Goal: Transaction & Acquisition: Obtain resource

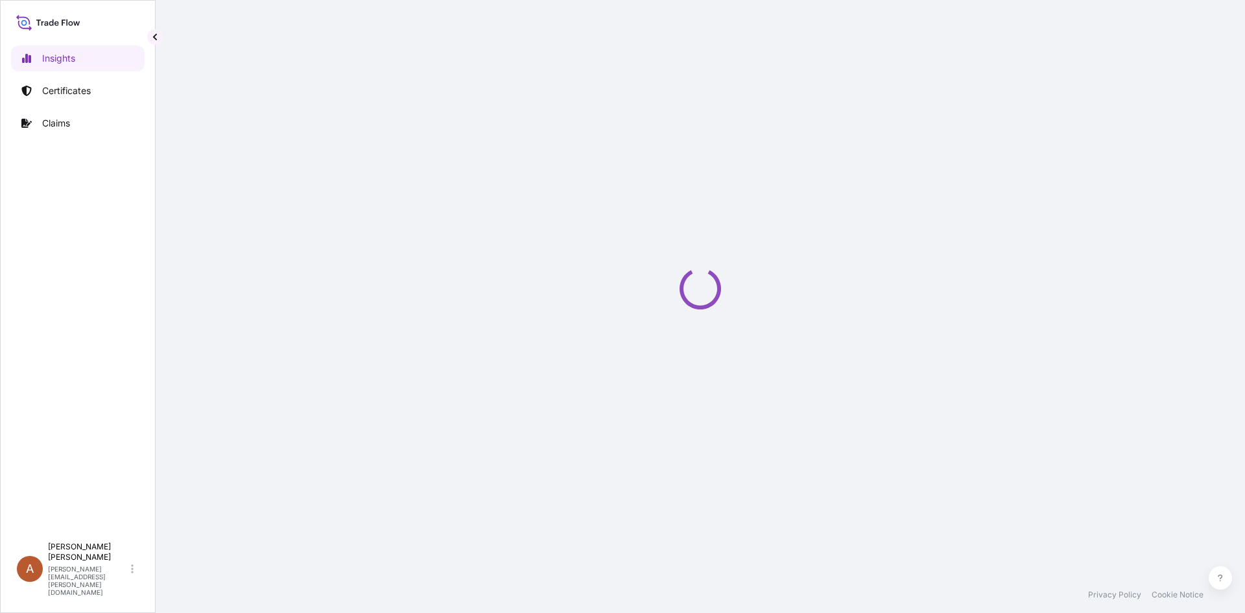
select select "2025"
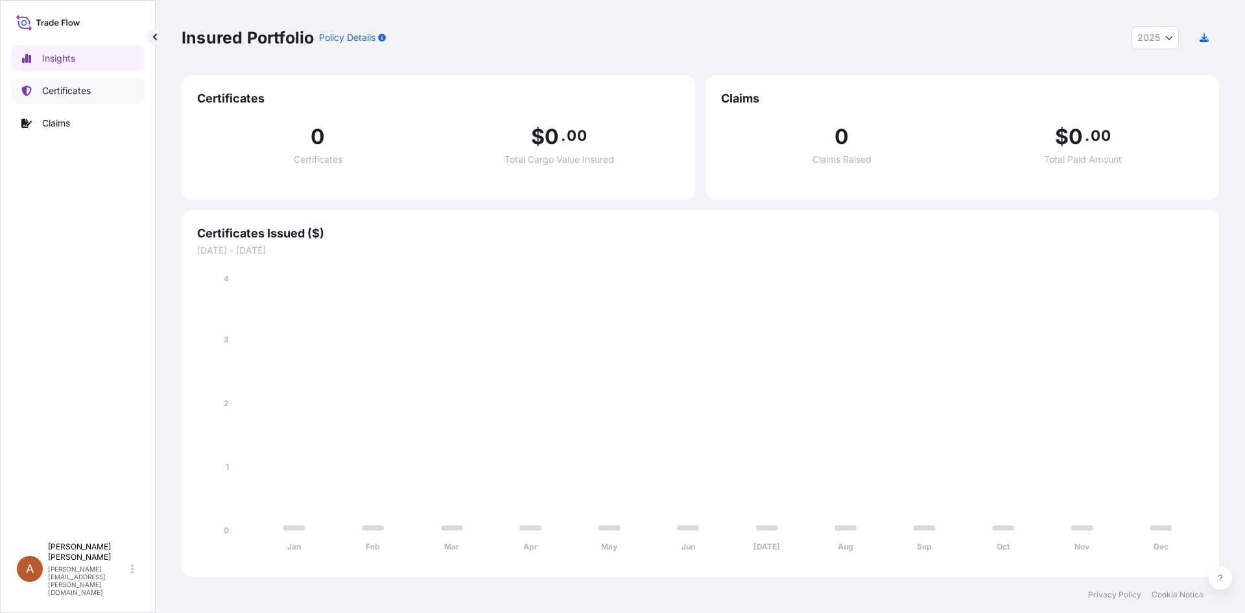
click at [104, 94] on link "Certificates" at bounding box center [78, 91] width 134 height 26
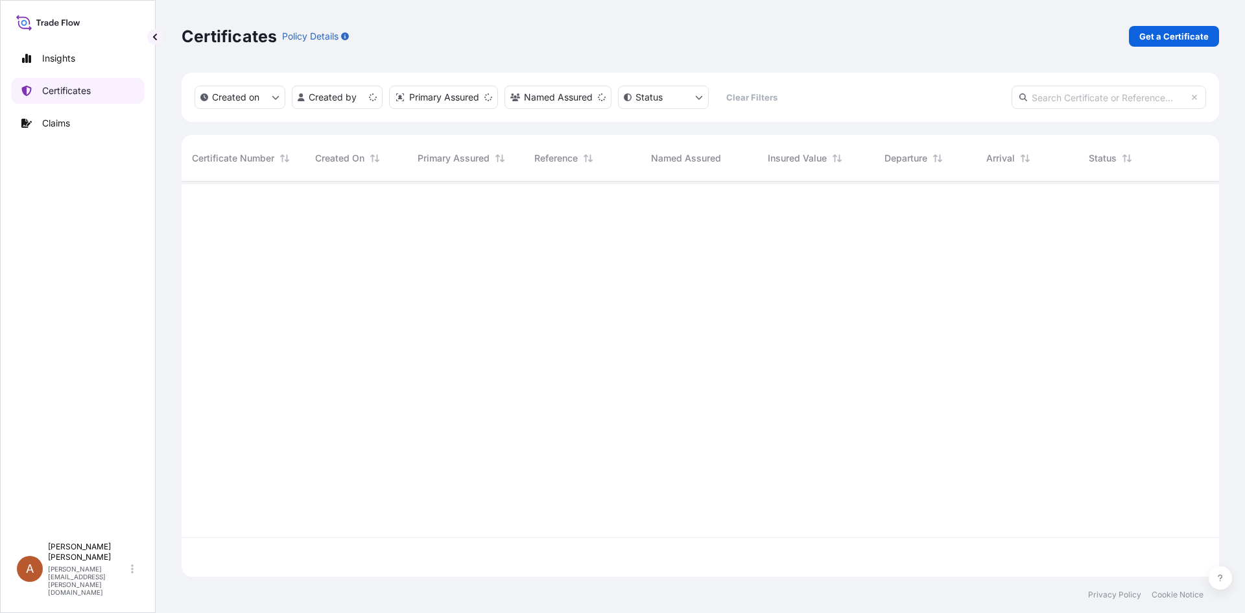
scroll to position [392, 1027]
click at [1140, 43] on link "Get a Certificate" at bounding box center [1174, 36] width 90 height 21
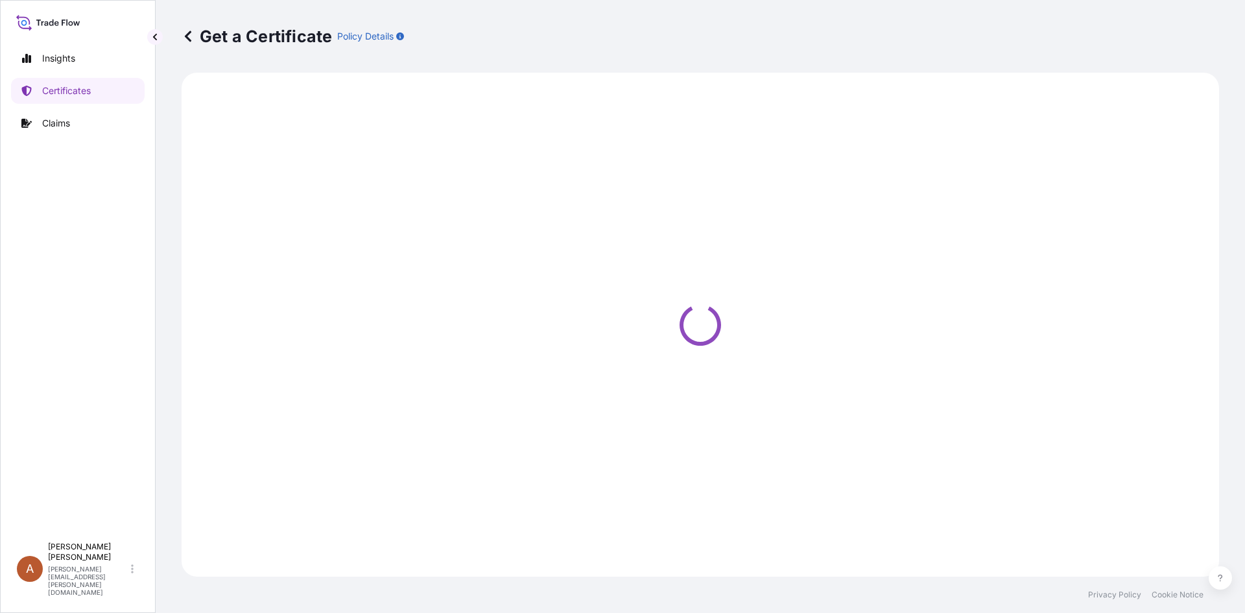
select select "Sea"
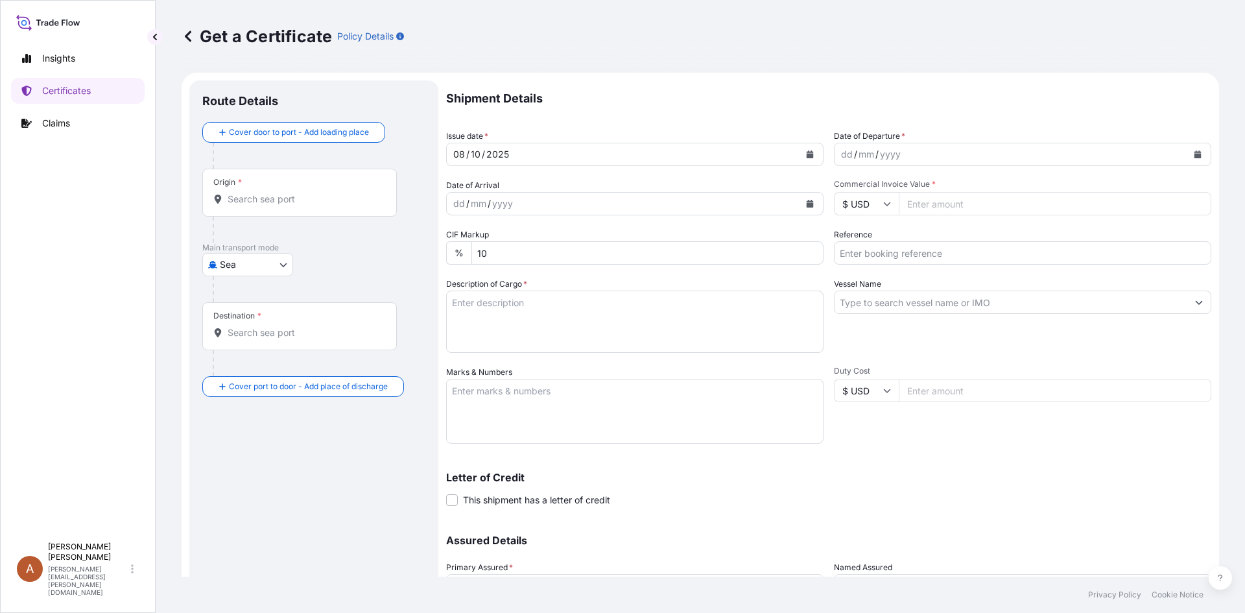
click at [580, 158] on div "[DATE]" at bounding box center [623, 154] width 353 height 23
click at [808, 154] on icon "Calendar" at bounding box center [809, 154] width 7 height 8
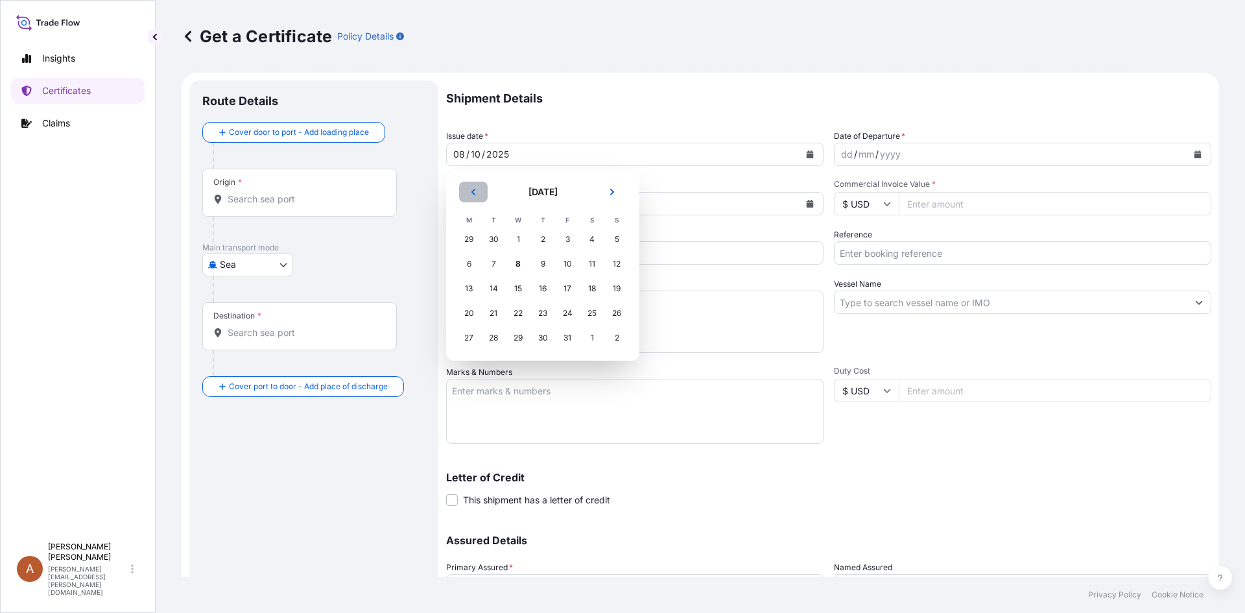
click at [480, 188] on button "Previous" at bounding box center [473, 192] width 29 height 21
click at [587, 241] on div "6" at bounding box center [591, 239] width 23 height 23
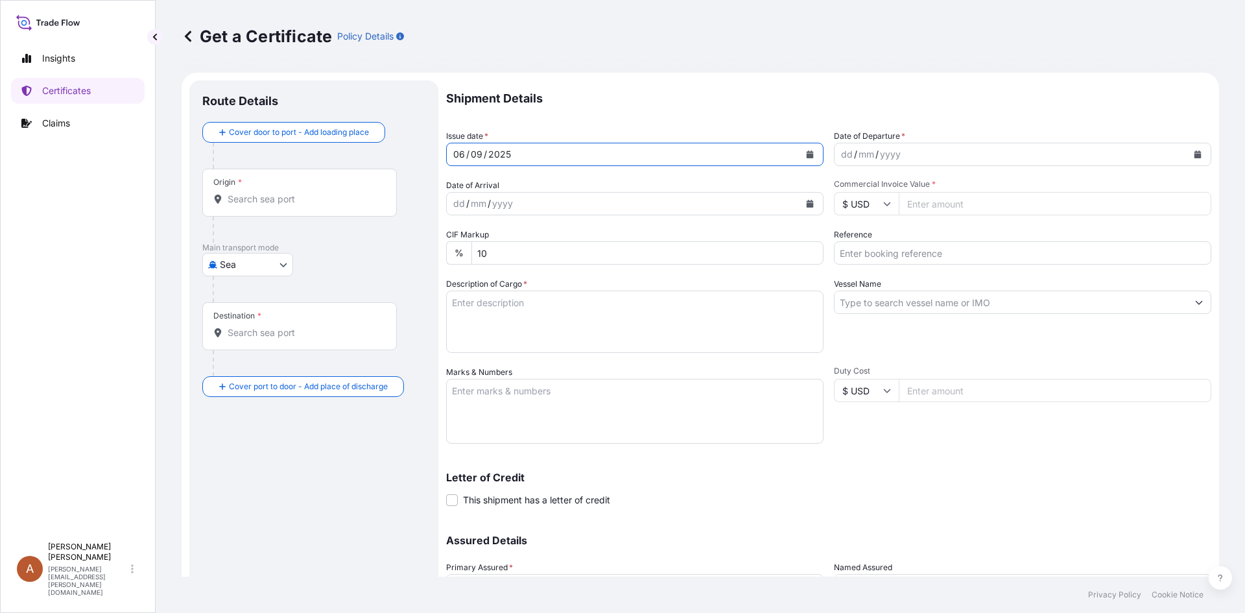
click at [940, 156] on div "dd / mm / yyyy" at bounding box center [1010, 154] width 353 height 23
click at [1188, 147] on button "Calendar" at bounding box center [1197, 154] width 21 height 21
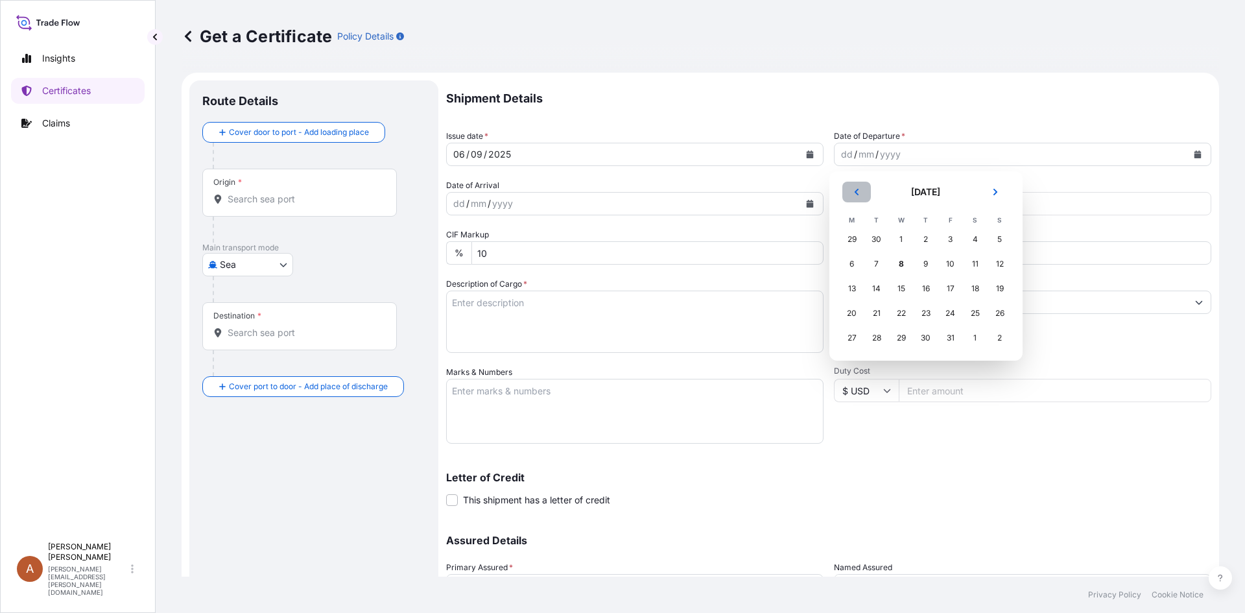
click at [857, 193] on icon "Previous" at bounding box center [856, 192] width 8 height 8
click at [970, 240] on div "6" at bounding box center [974, 239] width 23 height 23
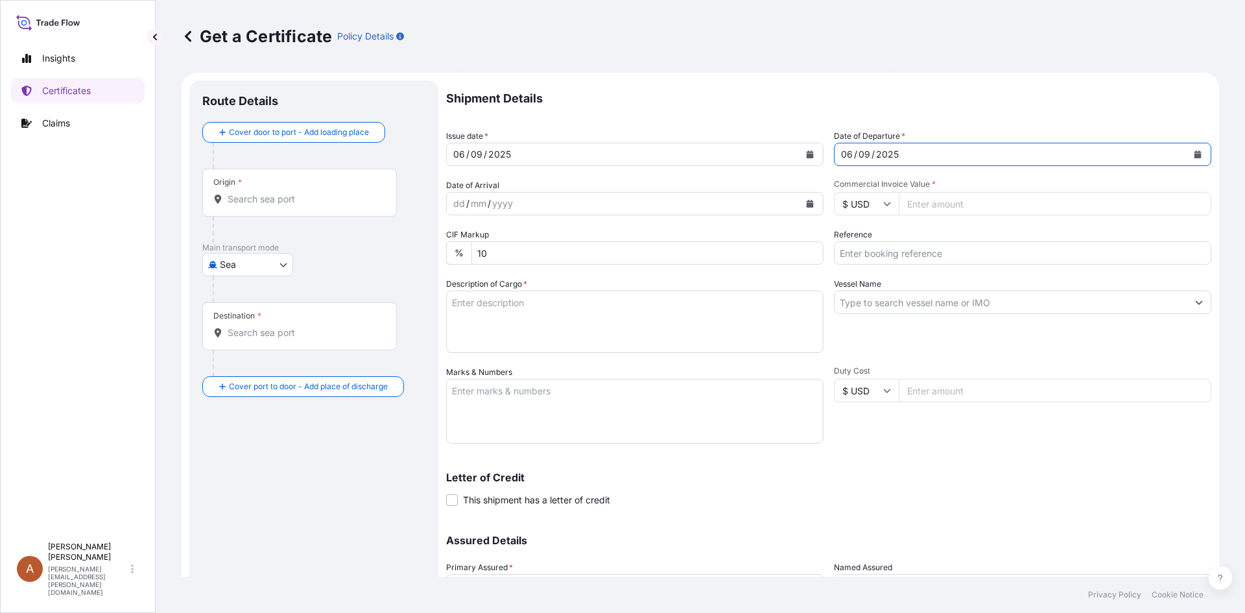
click at [535, 207] on div "dd / mm / yyyy" at bounding box center [623, 203] width 353 height 23
click at [948, 209] on input "Commercial Invoice Value *" at bounding box center [1054, 203] width 312 height 23
click at [917, 205] on input "Commercial Invoice Value *" at bounding box center [1054, 203] width 312 height 23
type input "167796.00"
type input "1031586"
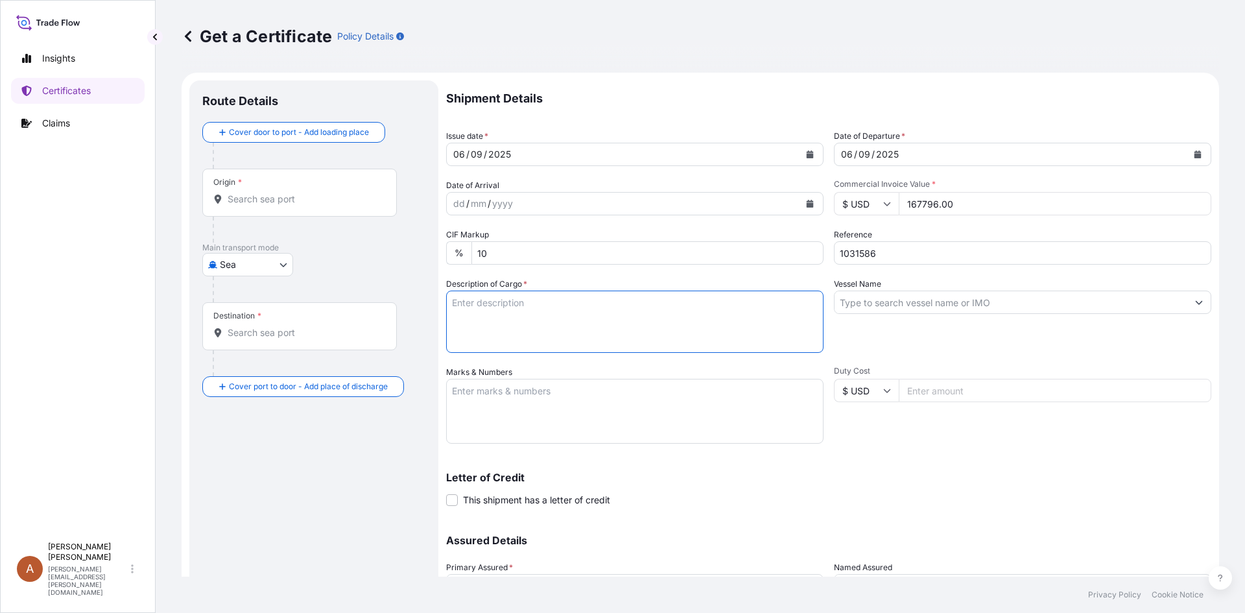
click at [495, 336] on textarea "Description of Cargo *" at bounding box center [634, 321] width 377 height 62
paste textarea "KELCOGEL HM-B HS CODE: 3824.99.9370"
type textarea "KELCOGEL HM-B HS CODE: 3824.99.9370"
click at [937, 308] on input "Vessel Name" at bounding box center [1010, 301] width 353 height 23
click at [903, 303] on input "Vessel Name" at bounding box center [1010, 301] width 353 height 23
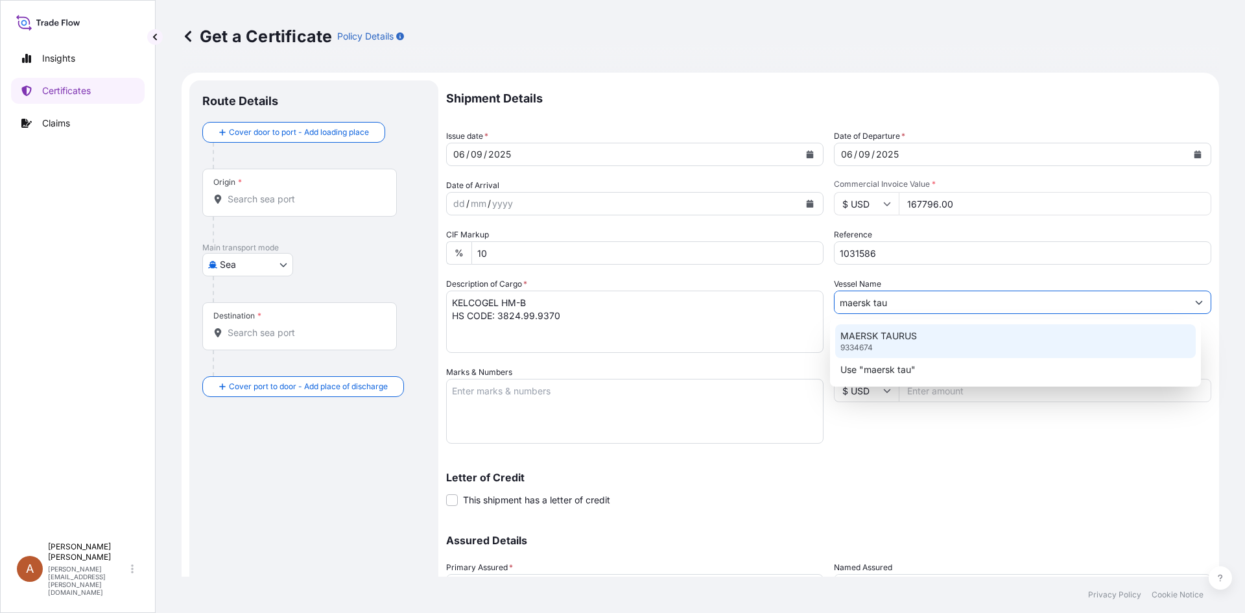
click at [900, 329] on p "MAERSK TAURUS" at bounding box center [878, 335] width 76 height 13
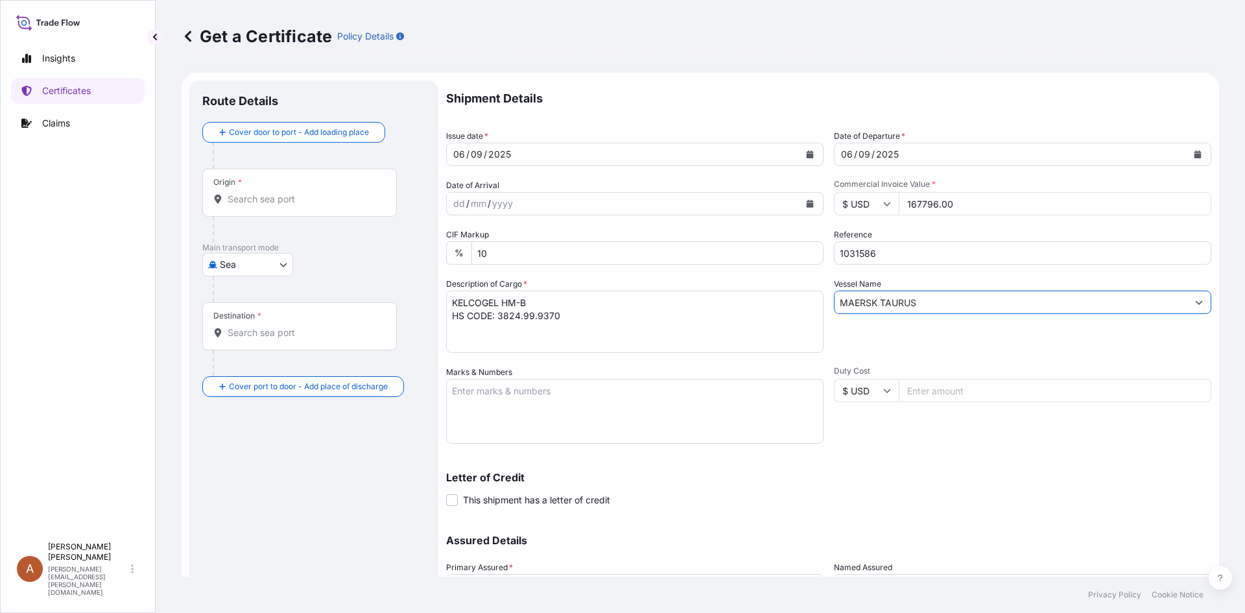
type input "MAERSK TAURUS"
click at [622, 408] on textarea "Marks & Numbers" at bounding box center [634, 411] width 377 height 65
click at [495, 397] on textarea "Marks & Numbers" at bounding box center [634, 411] width 377 height 65
paste textarea "PT. Azelis Indonesia Distribusi [GEOGRAPHIC_DATA] PO#: PO238010086"
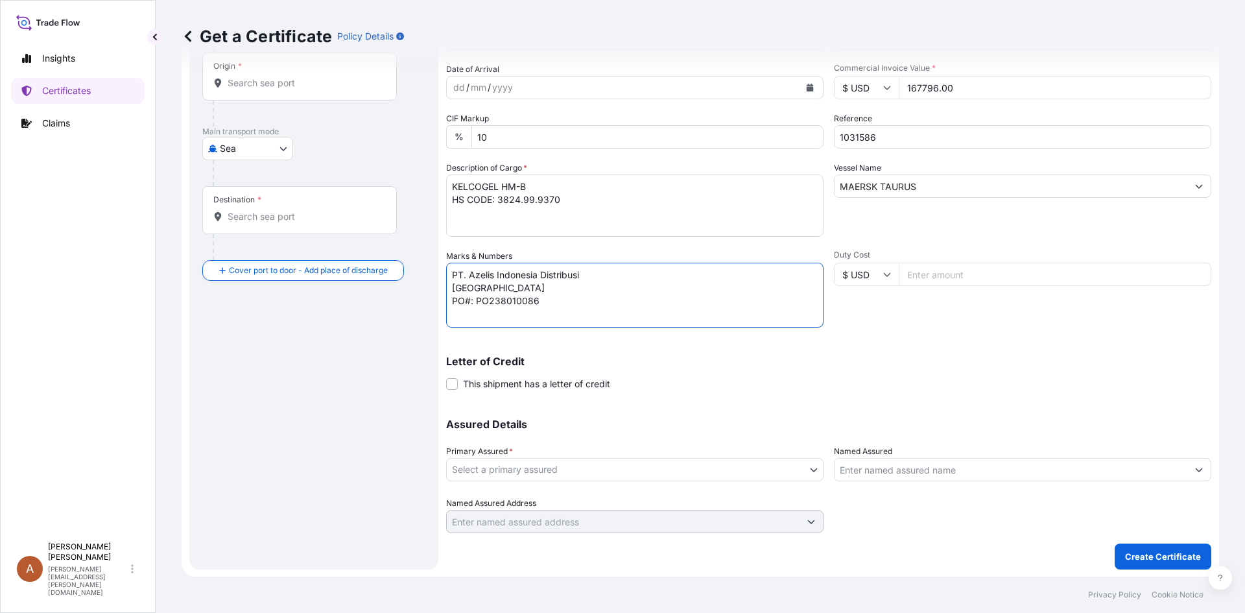
scroll to position [117, 0]
type textarea "PT. Azelis Indonesia Distribusi [GEOGRAPHIC_DATA] PO#: PO238010086"
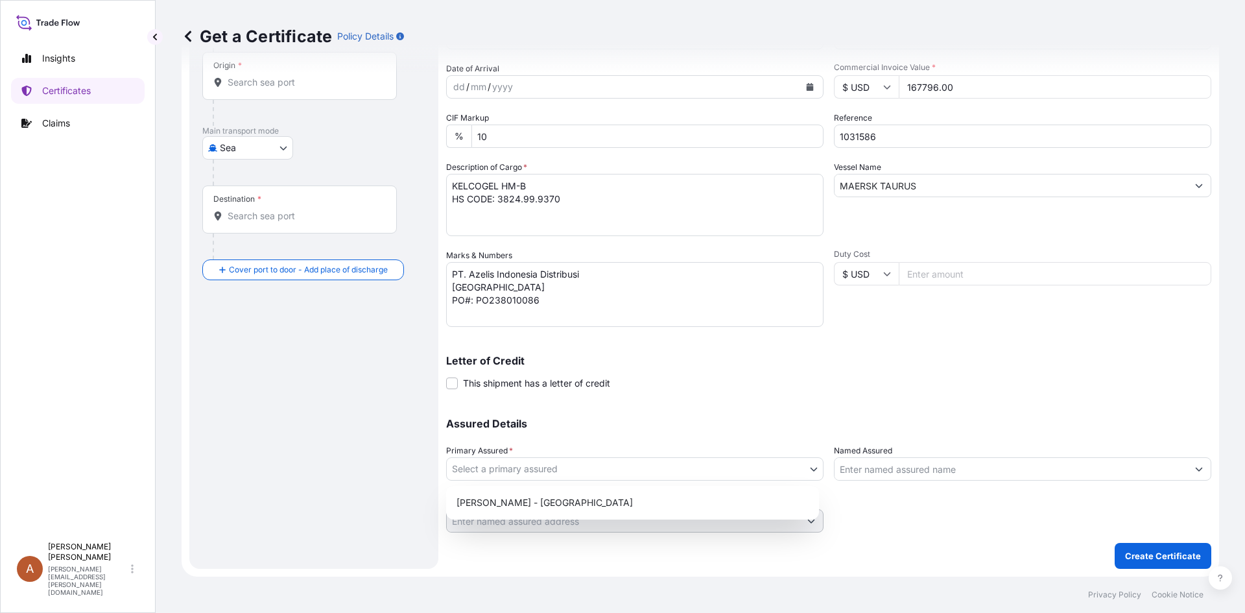
click at [527, 471] on body "Insights Certificates Claims A Alicia Pye-miller [EMAIL_ADDRESS][PERSON_NAME][D…" at bounding box center [622, 306] width 1245 height 613
click at [534, 502] on div "[PERSON_NAME] - [GEOGRAPHIC_DATA]" at bounding box center [632, 502] width 362 height 23
select select "31650"
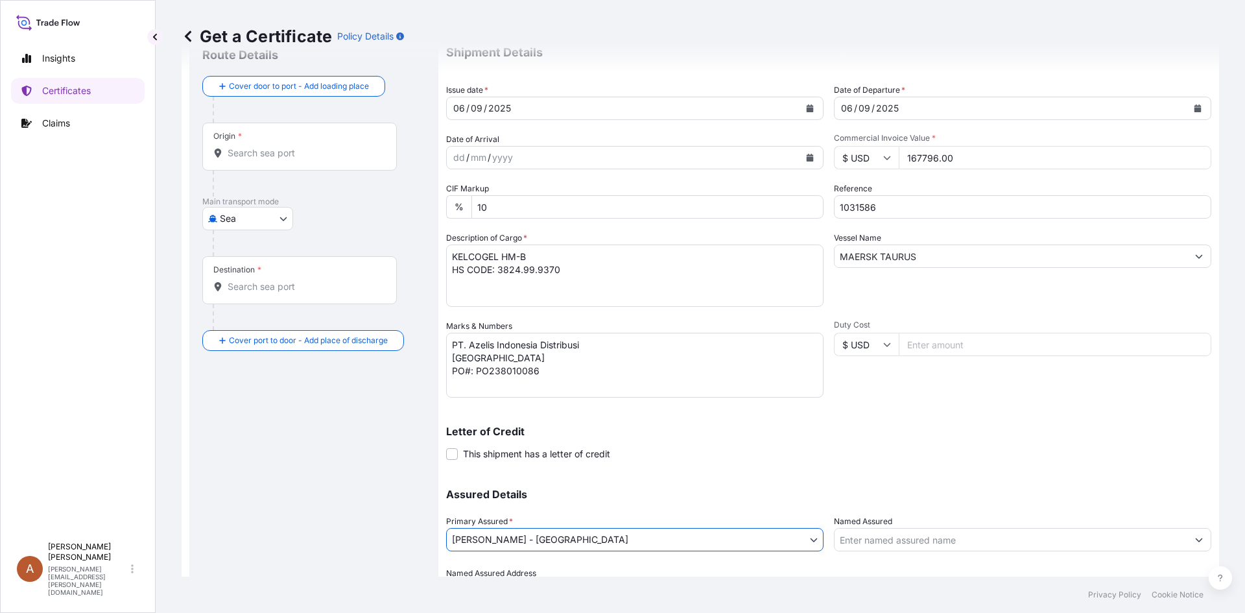
scroll to position [0, 0]
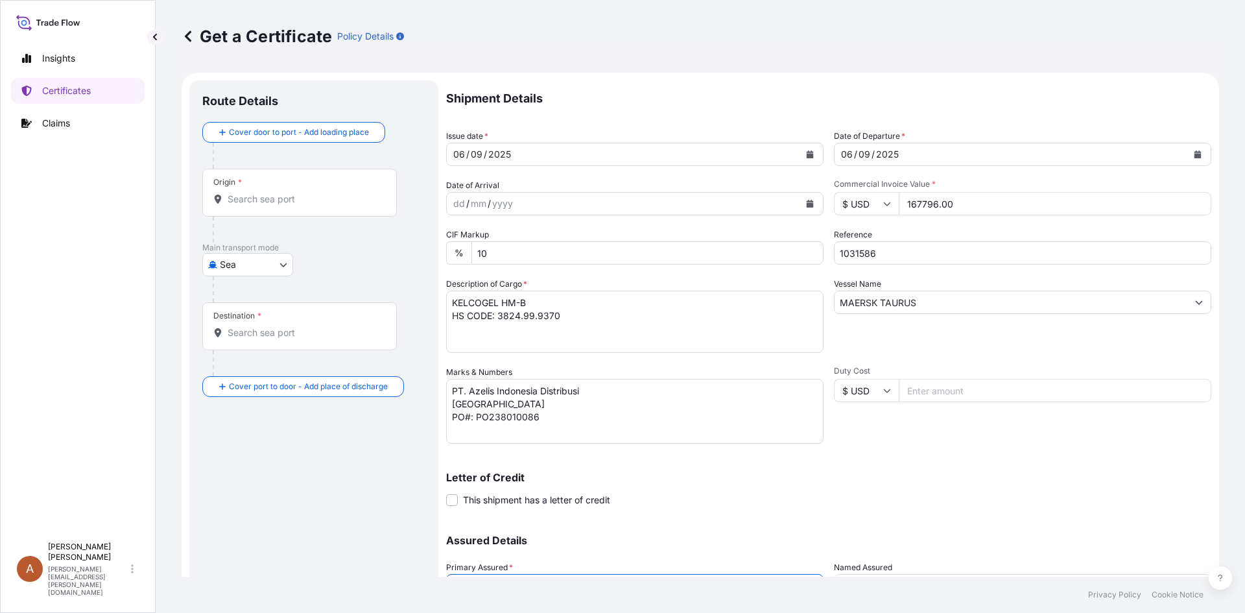
click at [275, 205] on div "Origin *" at bounding box center [299, 193] width 194 height 48
click at [275, 205] on input "Origin *" at bounding box center [304, 199] width 153 height 13
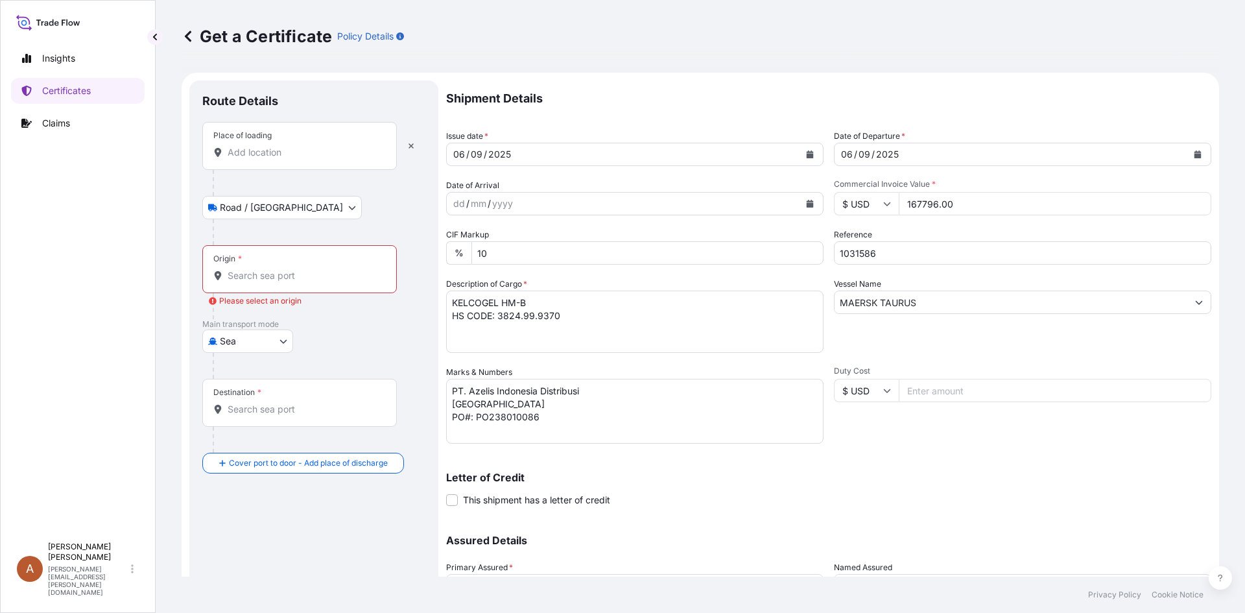
drag, startPoint x: 251, startPoint y: 161, endPoint x: 254, endPoint y: 167, distance: 6.7
click at [251, 161] on div "Place of loading" at bounding box center [299, 146] width 194 height 48
click at [251, 159] on input "Place of loading" at bounding box center [304, 152] width 153 height 13
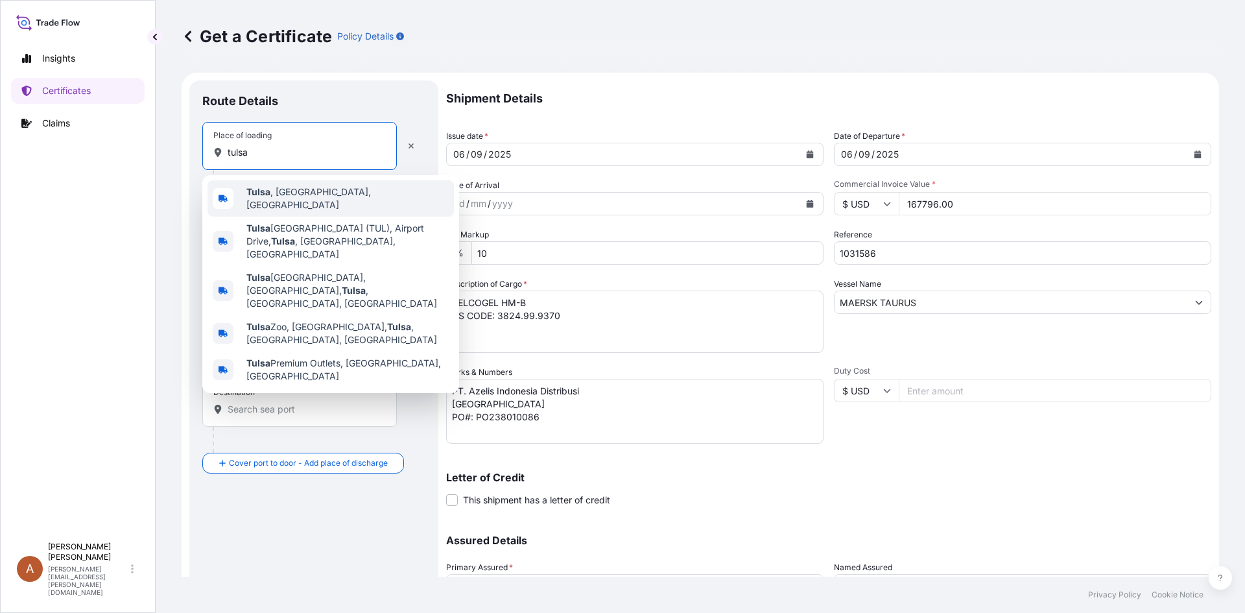
click at [298, 200] on span "[GEOGRAPHIC_DATA] , [GEOGRAPHIC_DATA], [GEOGRAPHIC_DATA]" at bounding box center [347, 198] width 202 height 26
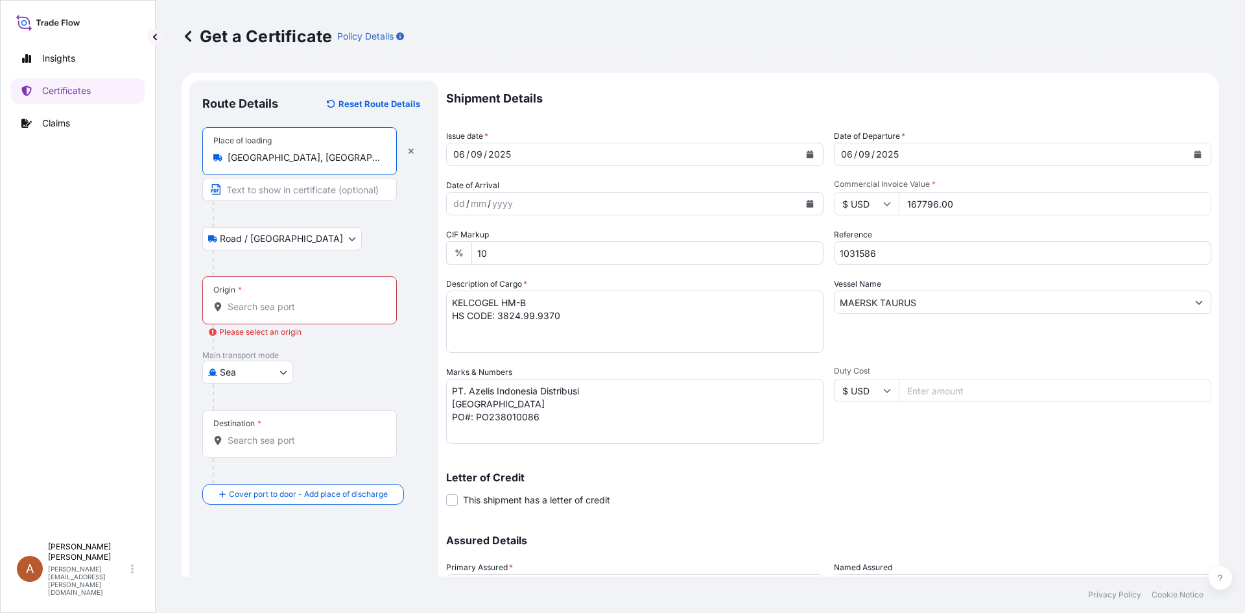
type input "[GEOGRAPHIC_DATA], [GEOGRAPHIC_DATA], [GEOGRAPHIC_DATA]"
click at [283, 307] on input "Origin * Please select an origin" at bounding box center [304, 306] width 153 height 13
click at [264, 308] on input "Origin * Please select an origin" at bounding box center [304, 306] width 153 height 13
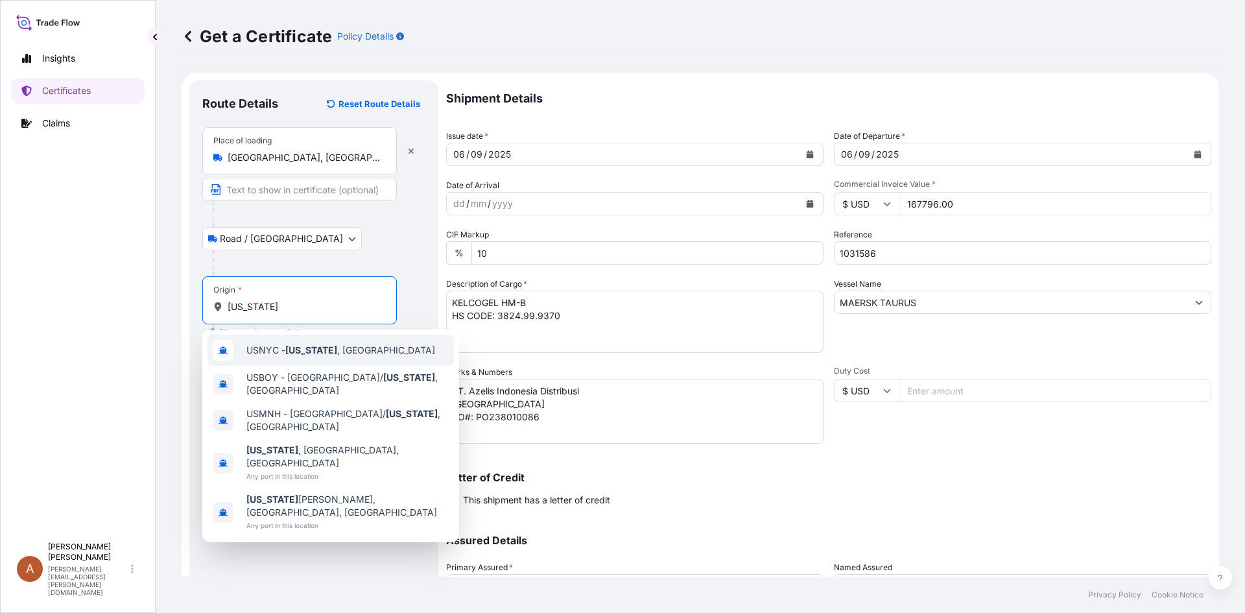
click at [265, 350] on span "USNYC - [US_STATE] , [GEOGRAPHIC_DATA]" at bounding box center [340, 350] width 189 height 13
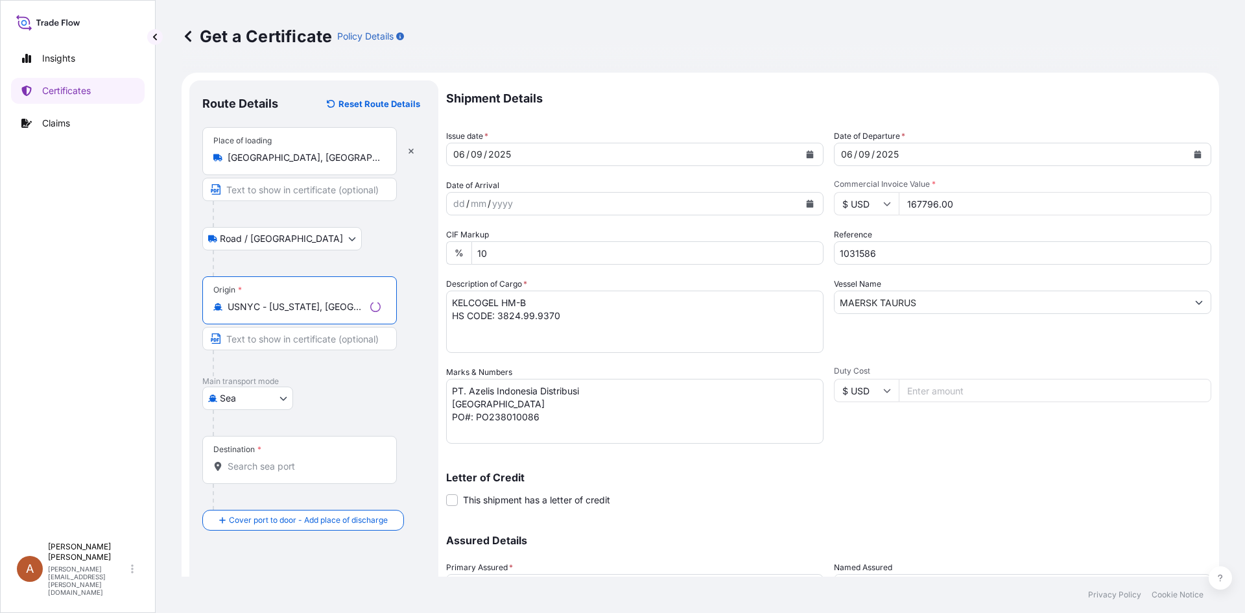
type input "USNYC - [US_STATE], [GEOGRAPHIC_DATA]"
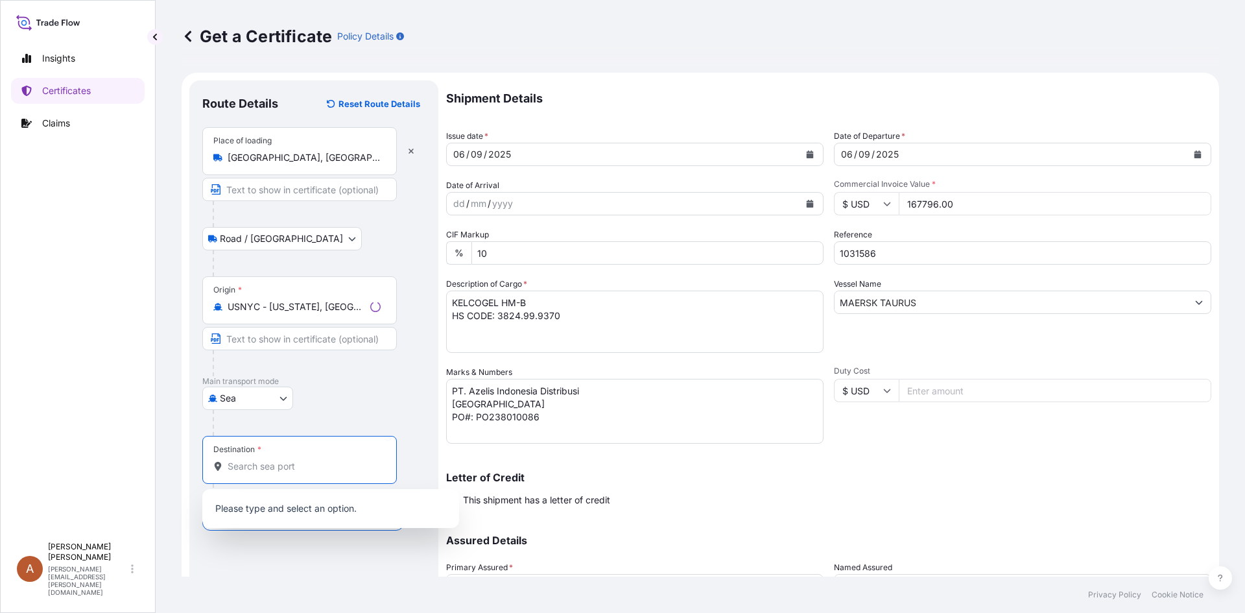
click at [267, 465] on input "Destination *" at bounding box center [304, 466] width 153 height 13
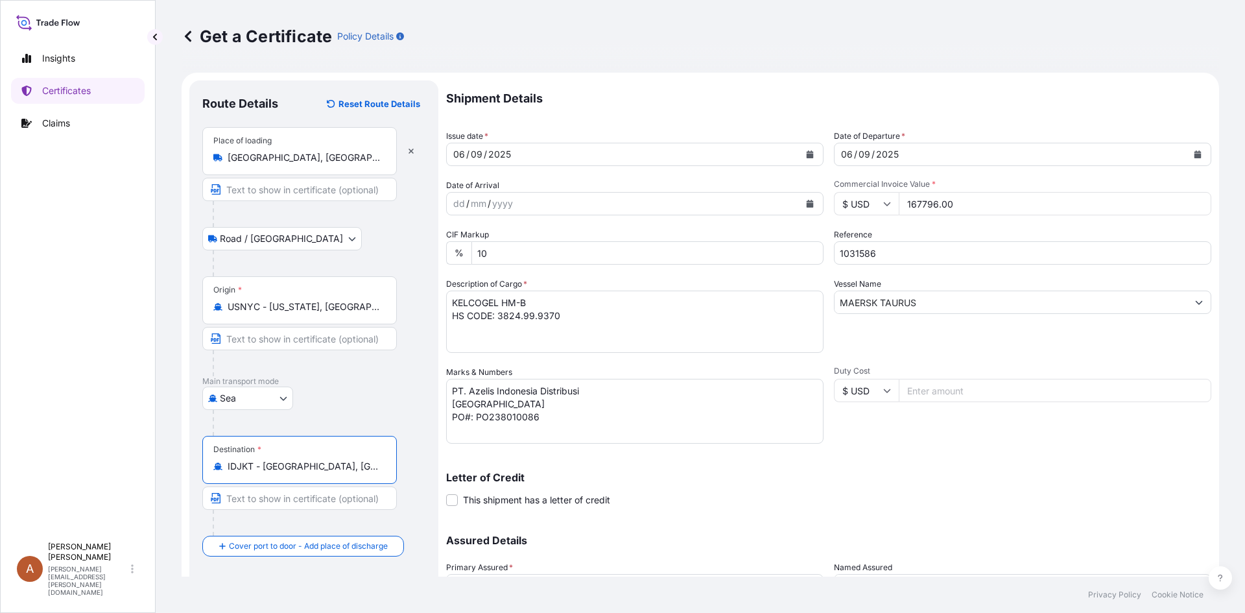
scroll to position [117, 0]
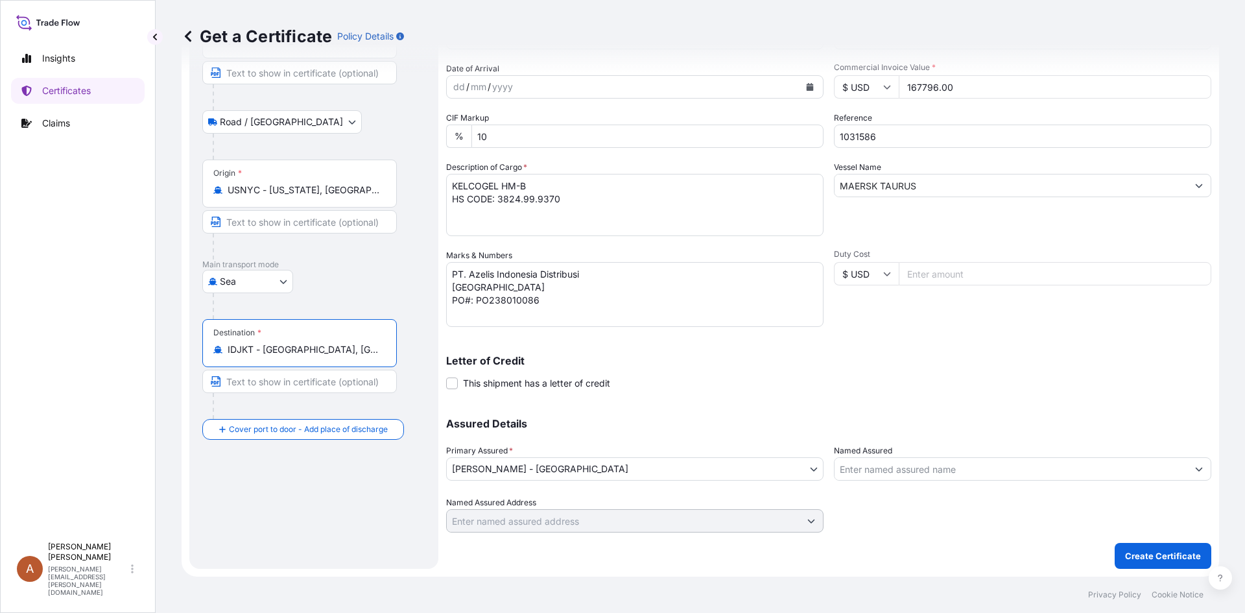
type input "IDJKT - [GEOGRAPHIC_DATA], [GEOGRAPHIC_DATA], [GEOGRAPHIC_DATA]"
click at [1188, 556] on p "Create Certificate" at bounding box center [1163, 555] width 76 height 13
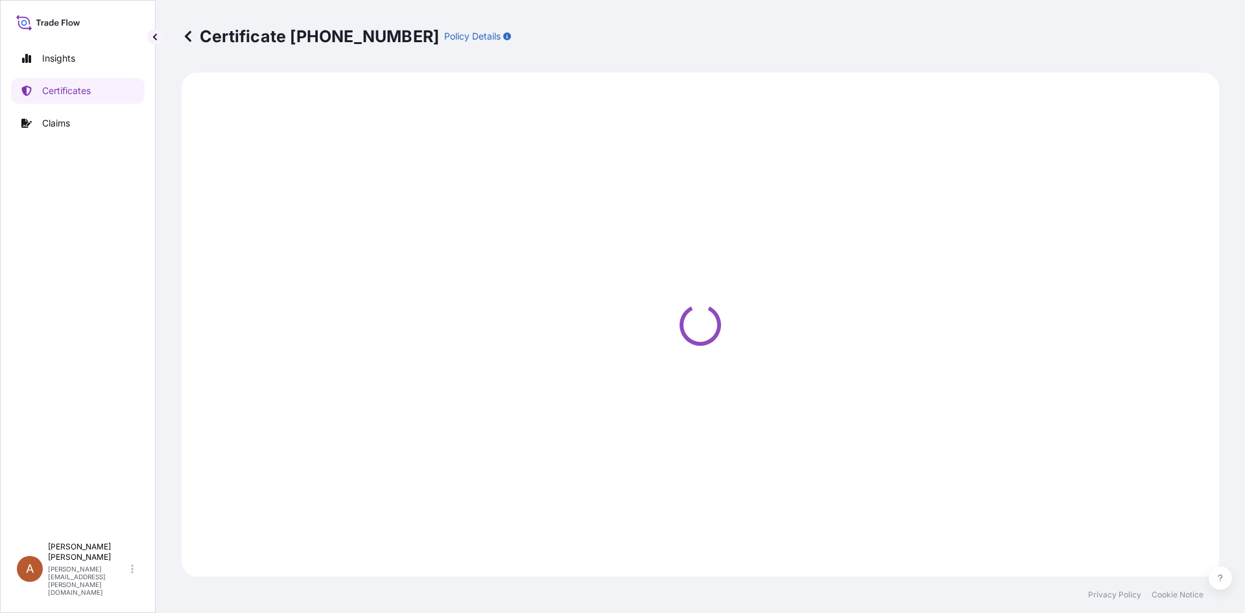
select select "Road / [GEOGRAPHIC_DATA]"
select select "Sea"
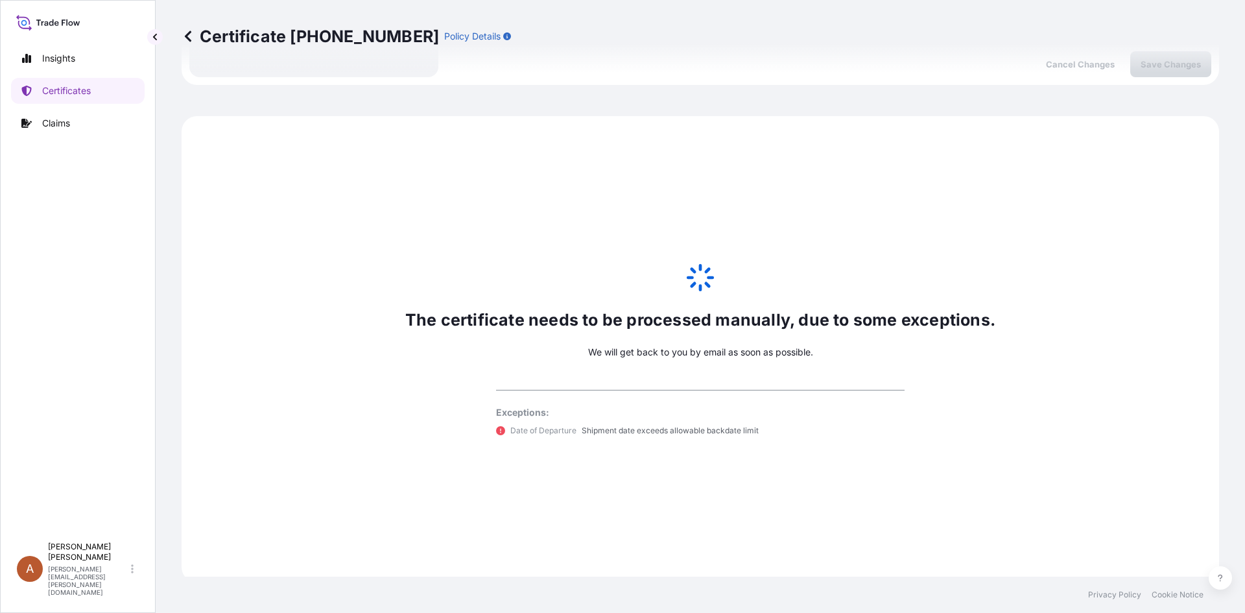
scroll to position [614, 0]
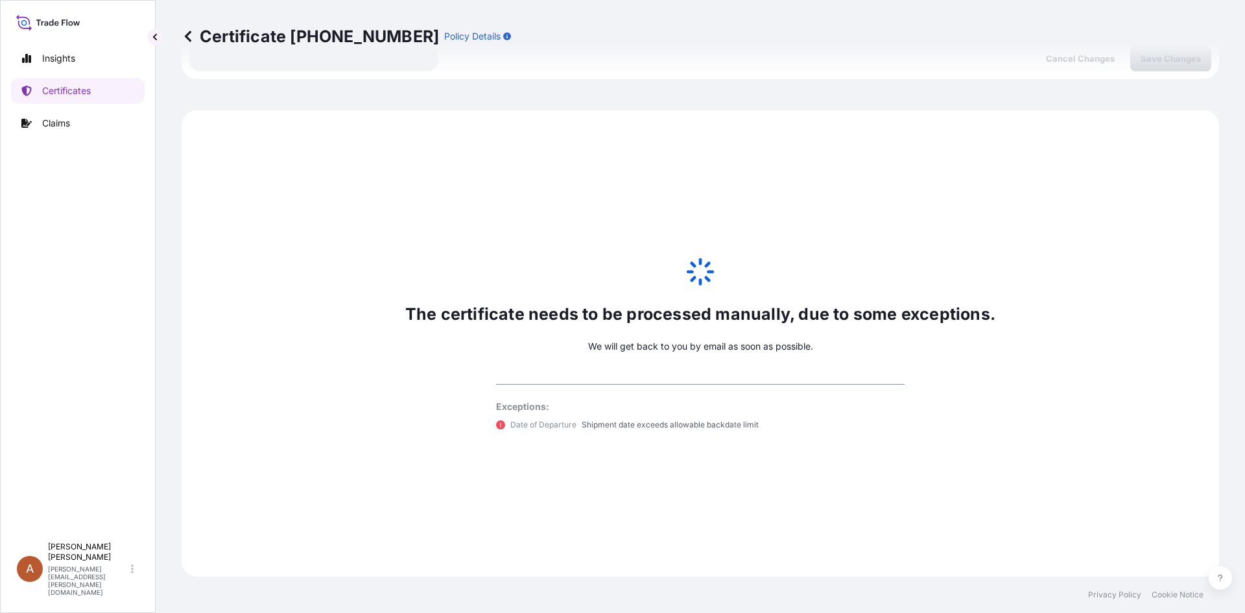
select select "31650"
click at [191, 36] on icon at bounding box center [188, 36] width 13 height 13
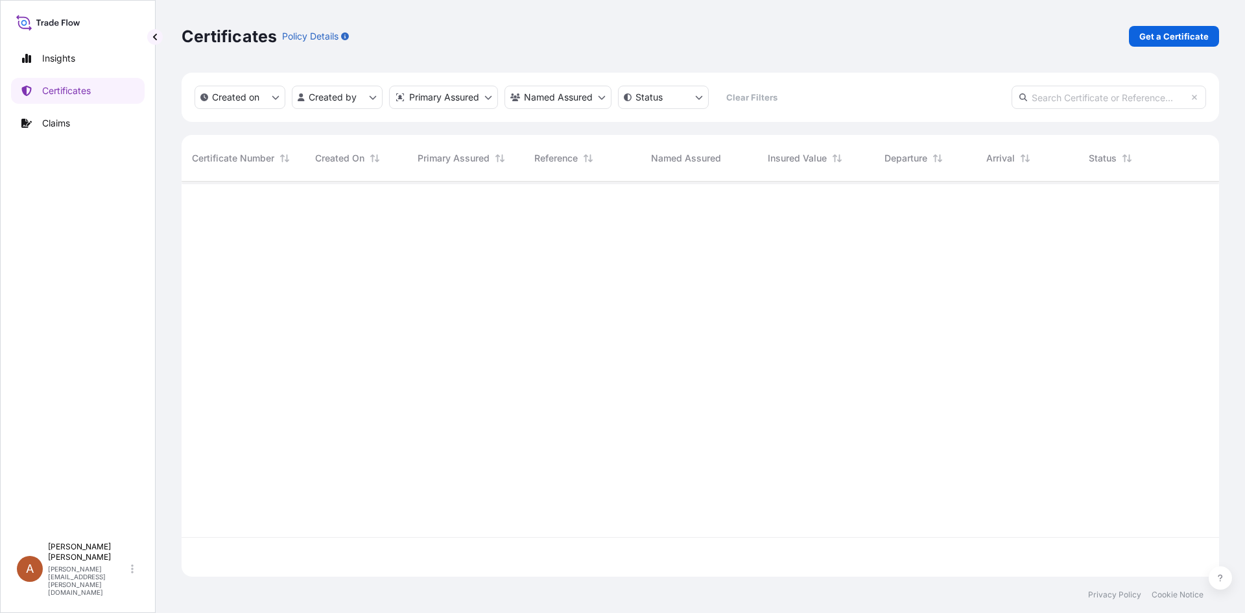
scroll to position [392, 1027]
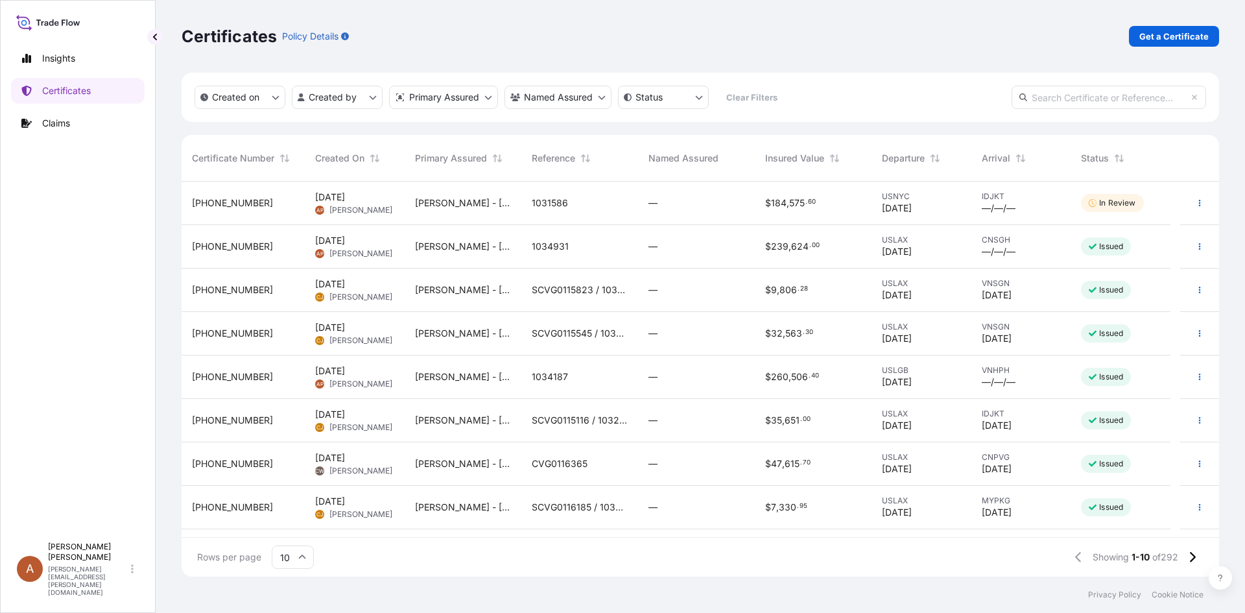
click at [336, 207] on span "[PERSON_NAME]" at bounding box center [360, 210] width 63 height 10
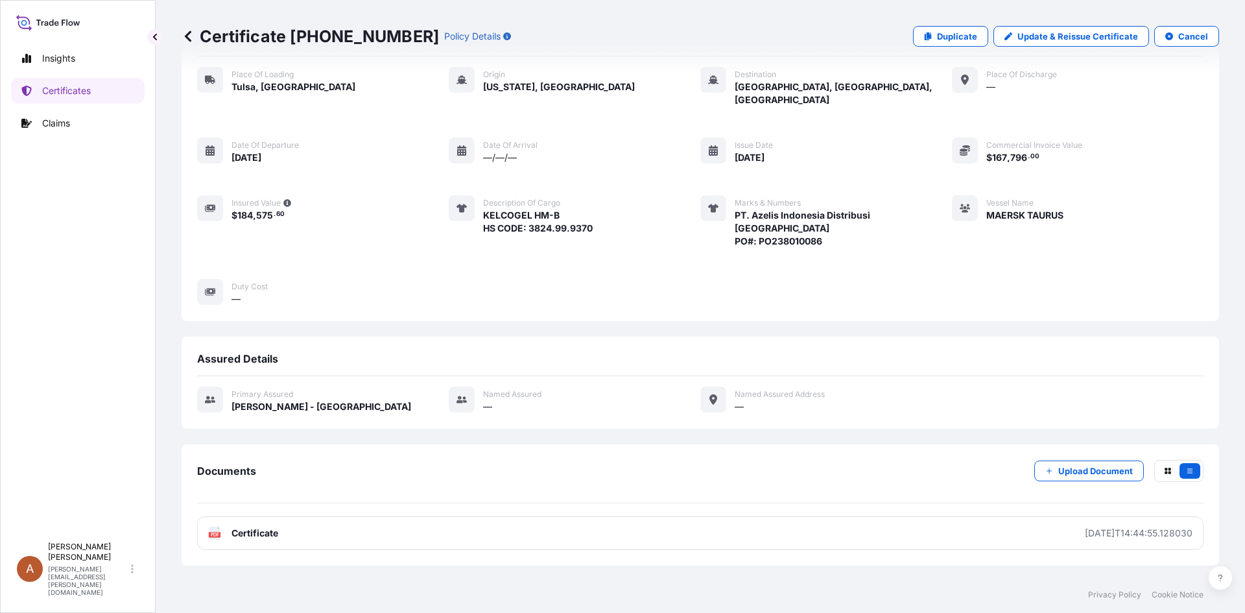
scroll to position [113, 0]
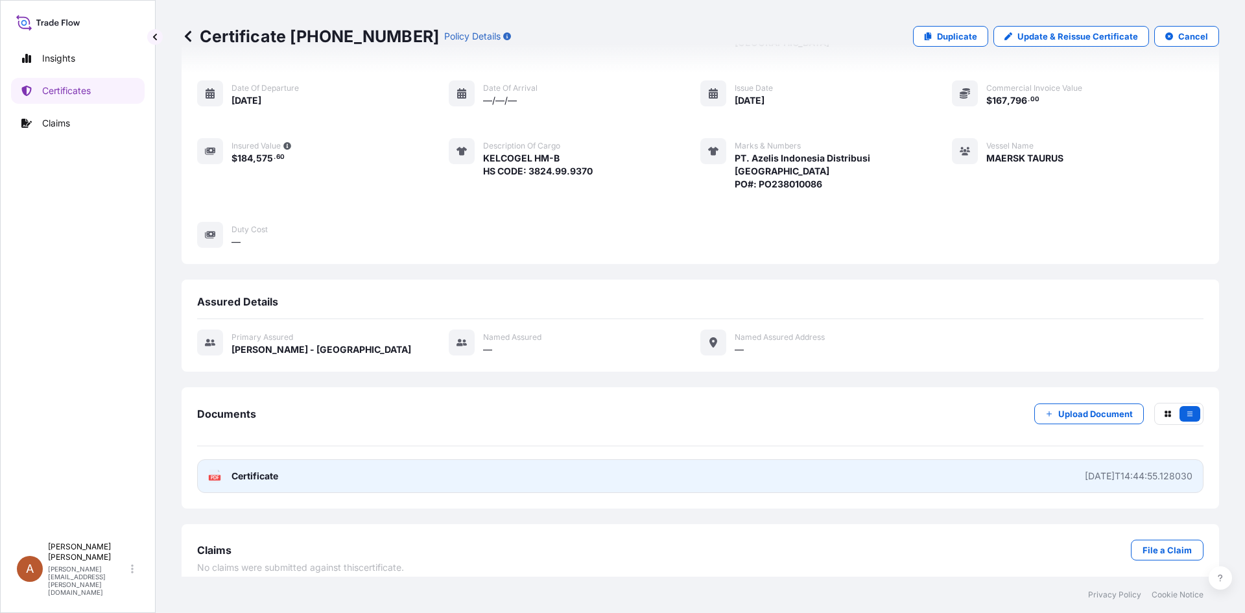
click at [233, 469] on span "Certificate" at bounding box center [254, 475] width 47 height 13
